Goal: Task Accomplishment & Management: Use online tool/utility

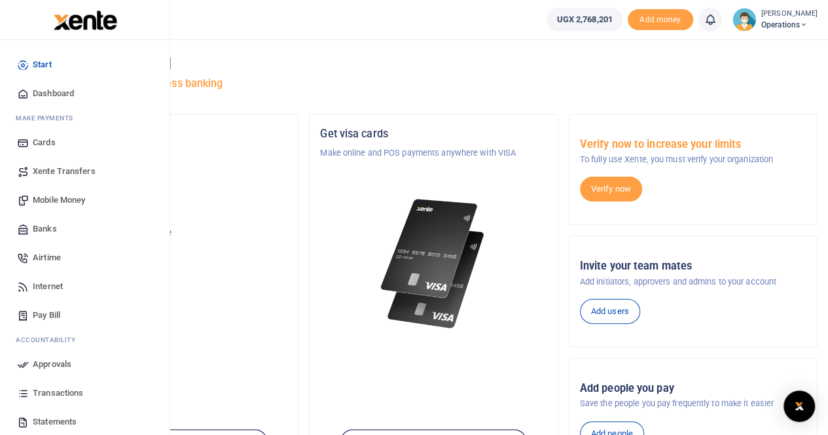
click at [52, 201] on span "Mobile Money" at bounding box center [59, 200] width 52 height 13
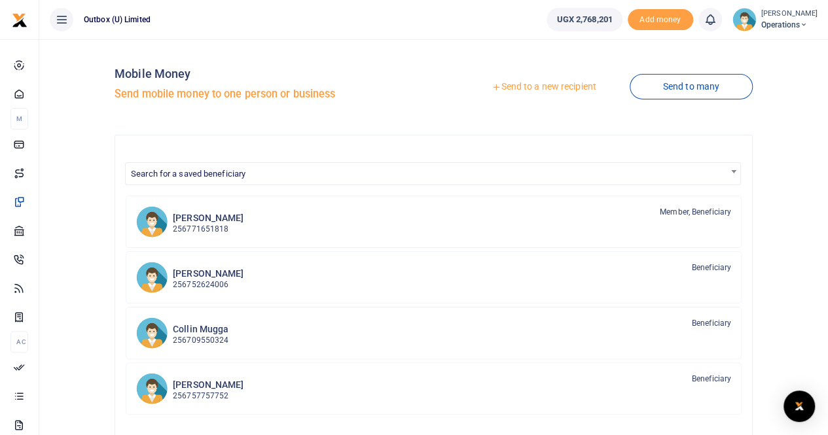
click at [538, 86] on link "Send to a new recipient" at bounding box center [543, 87] width 171 height 24
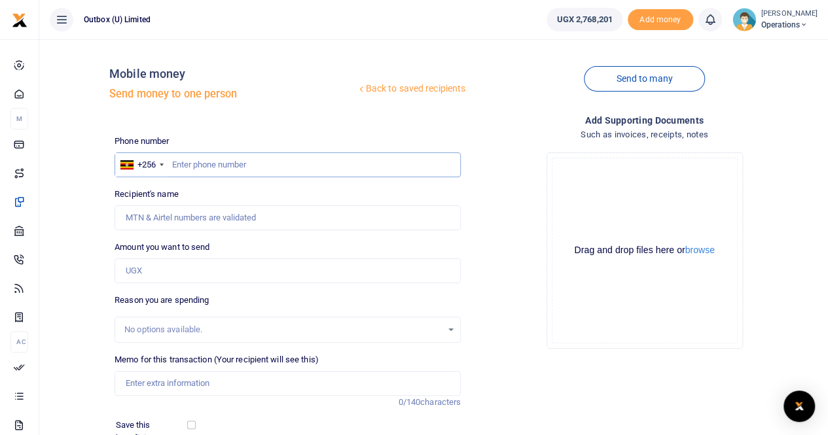
click at [209, 166] on input "text" at bounding box center [287, 164] width 346 height 25
type input "758753789"
click at [164, 268] on input "Amount you want to send" at bounding box center [287, 270] width 346 height 25
type input "10,000"
type input "Matama Marymilly"
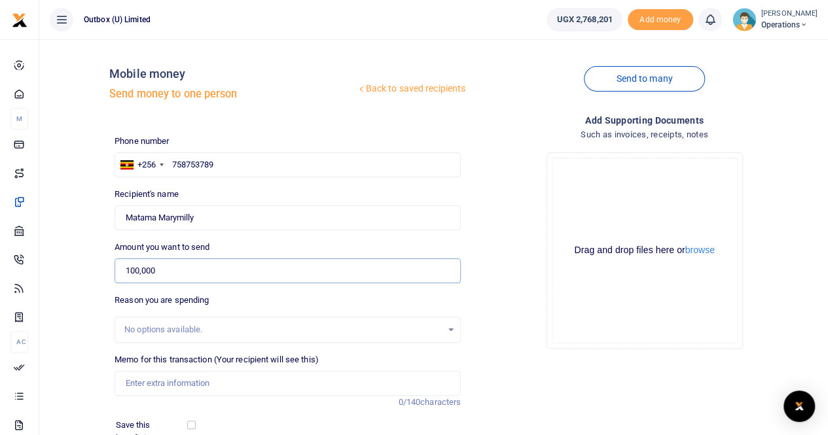
type input "100,000"
click at [173, 381] on input "Memo for this transaction (Your recipient will see this)" at bounding box center [287, 383] width 346 height 25
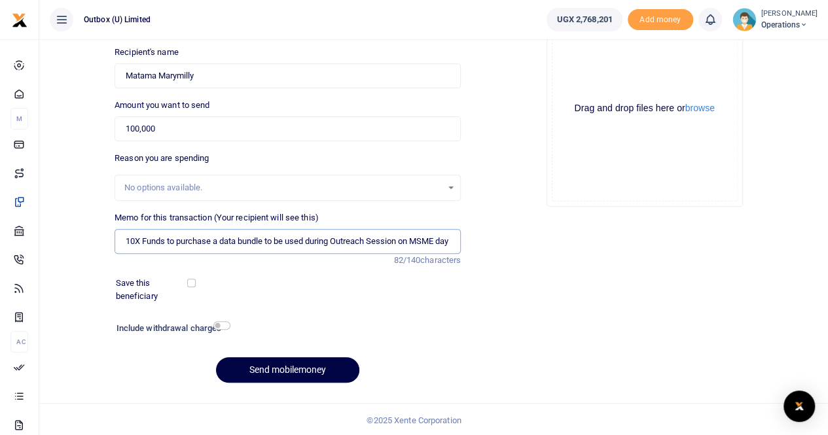
scroll to position [143, 0]
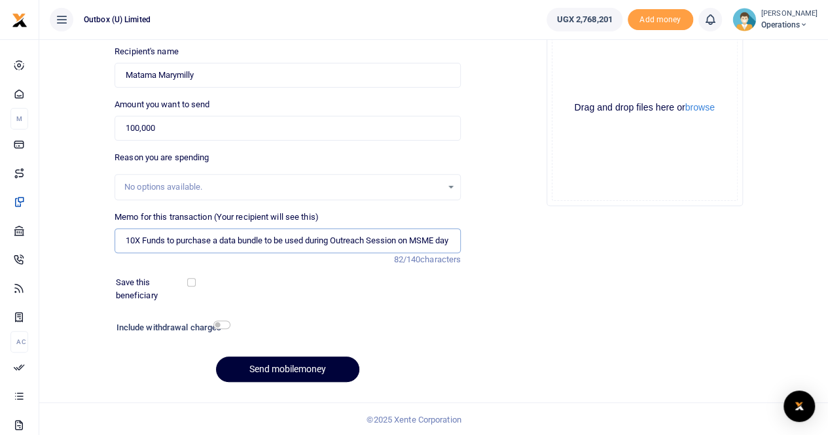
type input "10X Funds to purchase a data bundle to be used during Outreach Session on MSME …"
click at [279, 369] on button "Send mobilemoney" at bounding box center [287, 370] width 143 height 26
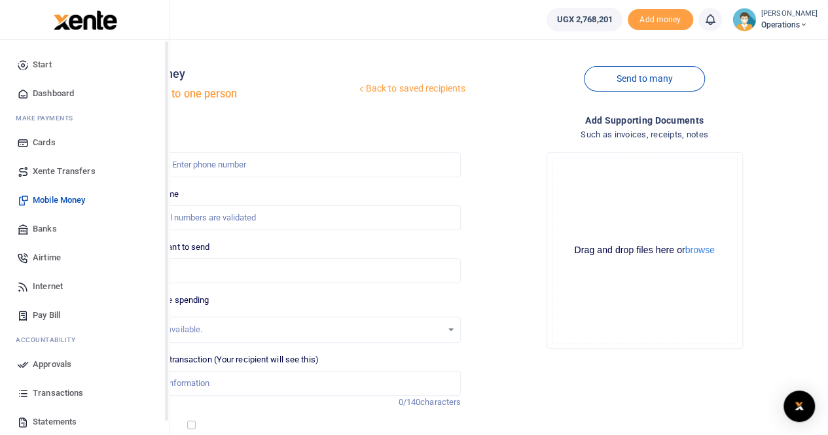
click at [50, 88] on span "Dashboard" at bounding box center [53, 93] width 41 height 13
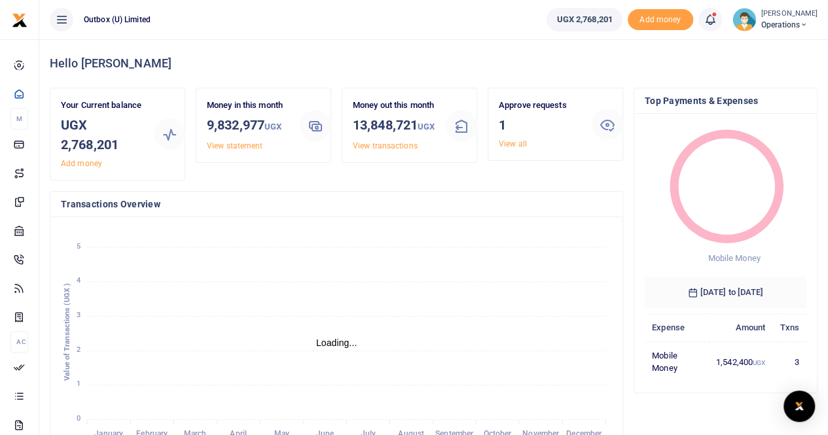
scroll to position [10, 10]
click at [519, 143] on link "View all" at bounding box center [513, 143] width 28 height 9
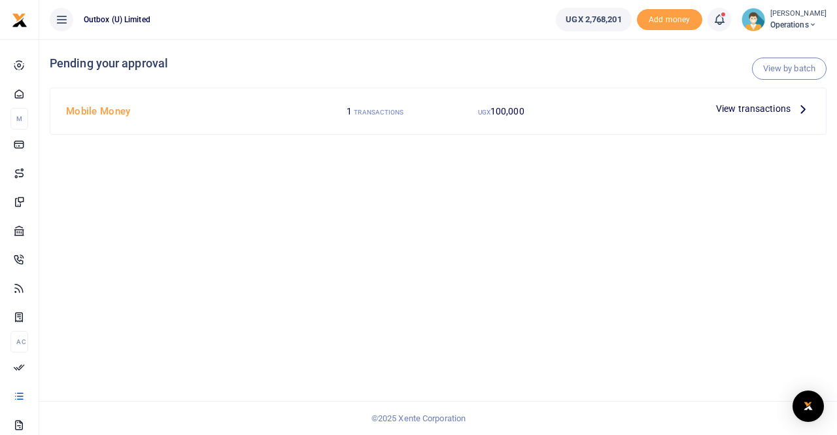
click at [743, 111] on span "View transactions" at bounding box center [753, 108] width 75 height 14
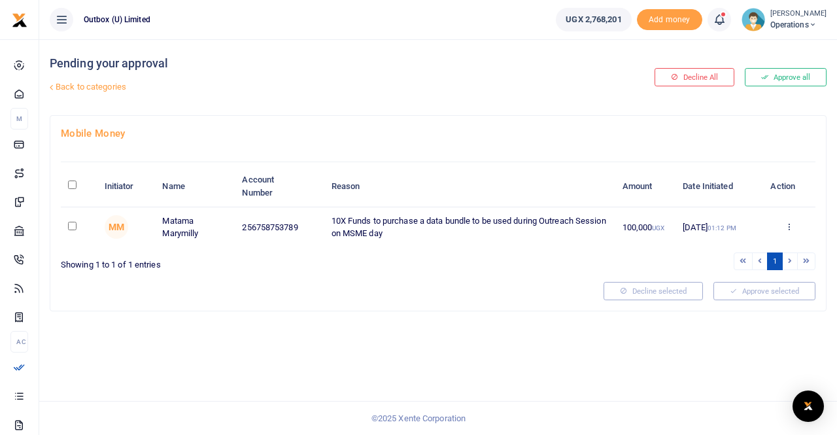
click at [76, 223] on input "checkbox" at bounding box center [72, 226] width 9 height 9
checkbox input "true"
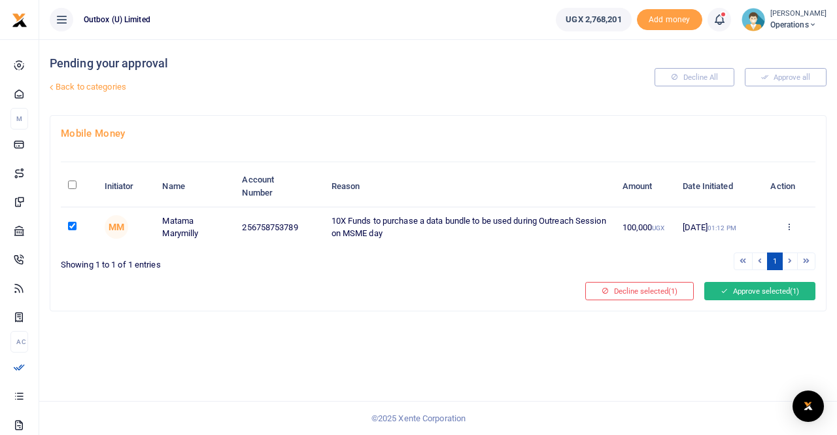
click at [745, 289] on button "Approve selected (1)" at bounding box center [760, 291] width 111 height 18
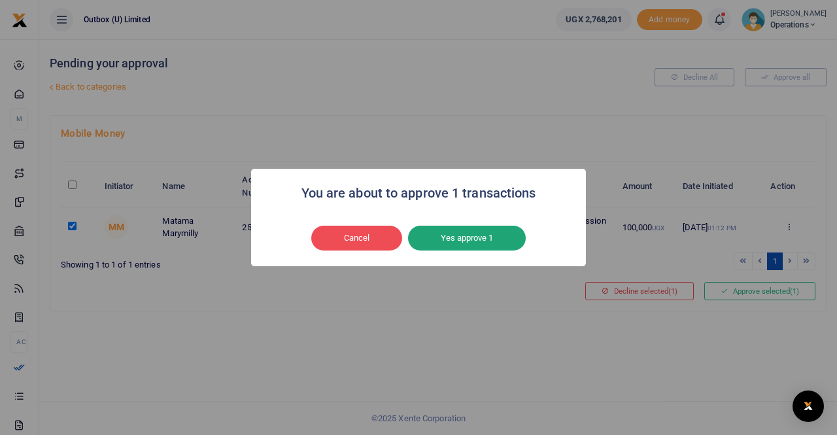
click at [453, 237] on button "Yes approve 1" at bounding box center [467, 238] width 118 height 25
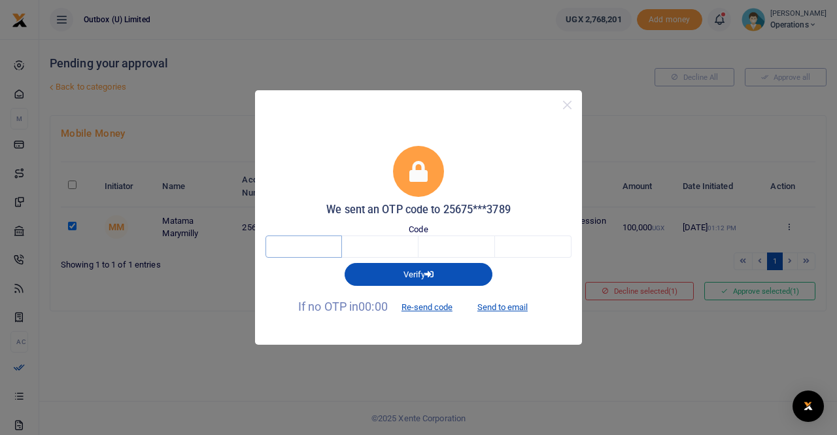
click at [287, 243] on input "text" at bounding box center [304, 247] width 77 height 22
type input "1"
type input "9"
type input "2"
type input "`"
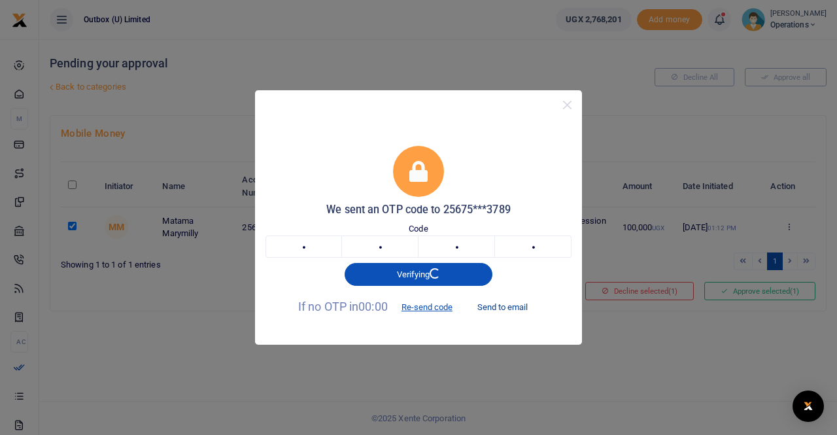
click at [507, 306] on button "Send to email" at bounding box center [502, 307] width 73 height 22
click at [302, 247] on input "1" at bounding box center [304, 247] width 77 height 22
type input "3"
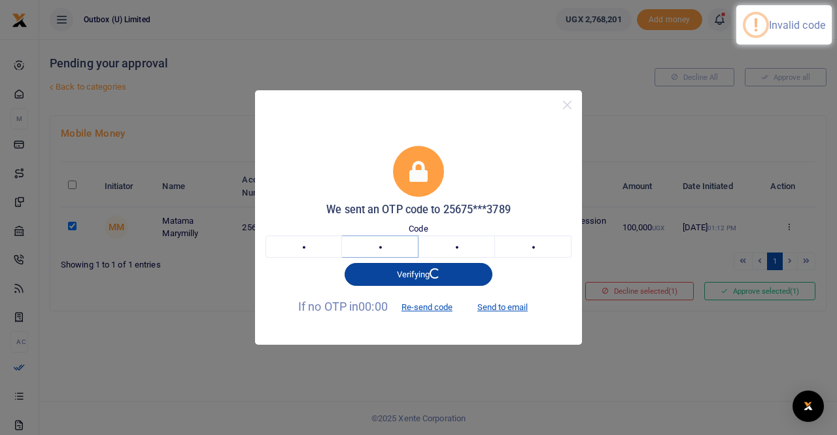
type input "8"
type input "1"
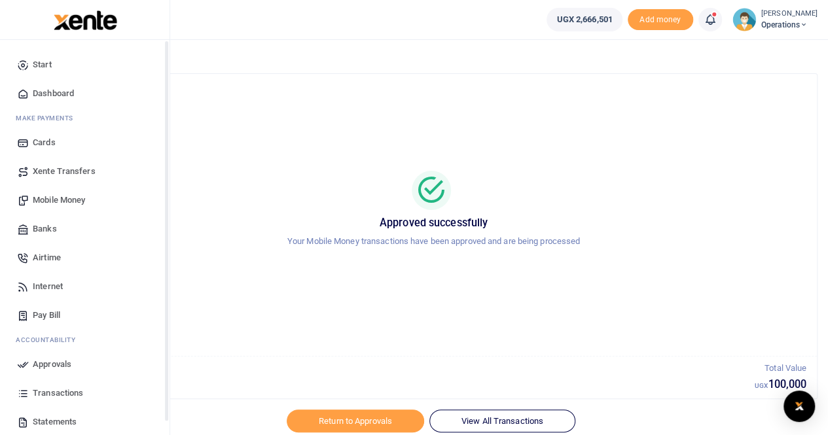
click at [43, 95] on span "Dashboard" at bounding box center [53, 93] width 41 height 13
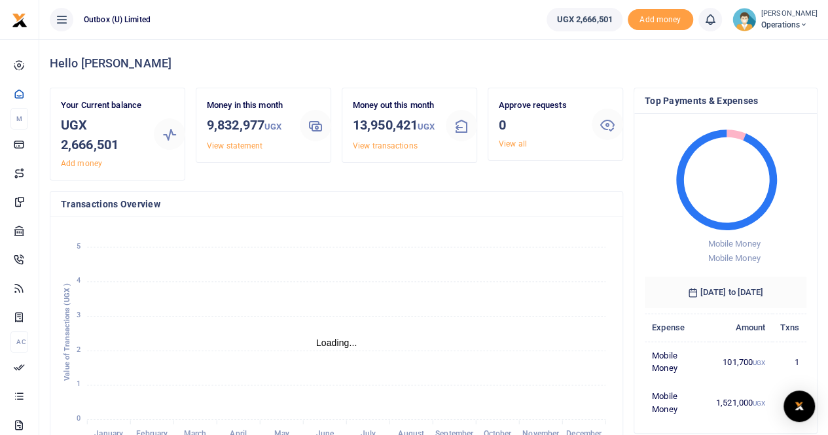
scroll to position [10, 10]
click at [793, 22] on span "Operations" at bounding box center [789, 25] width 56 height 12
click at [762, 93] on link "Logout" at bounding box center [757, 95] width 103 height 18
